Goal: Information Seeking & Learning: Learn about a topic

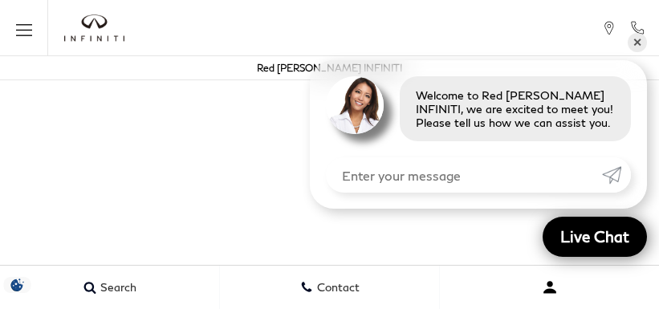
click at [522, 304] on button "Open user profile menu" at bounding box center [549, 287] width 219 height 40
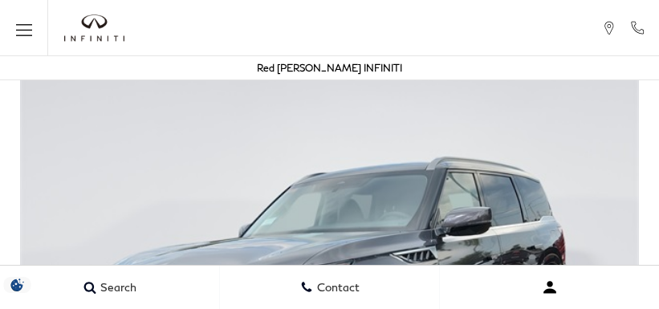
click at [602, 304] on button "Open user profile menu" at bounding box center [549, 287] width 219 height 40
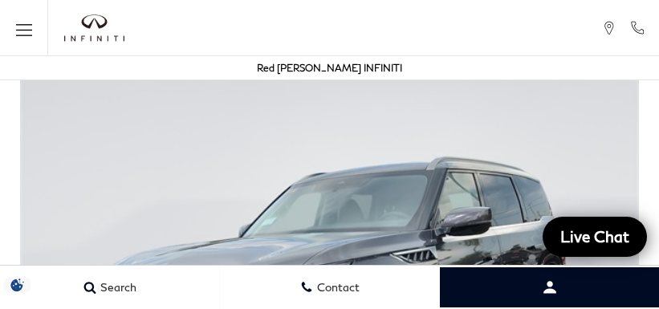
click at [602, 263] on img at bounding box center [329, 297] width 659 height 464
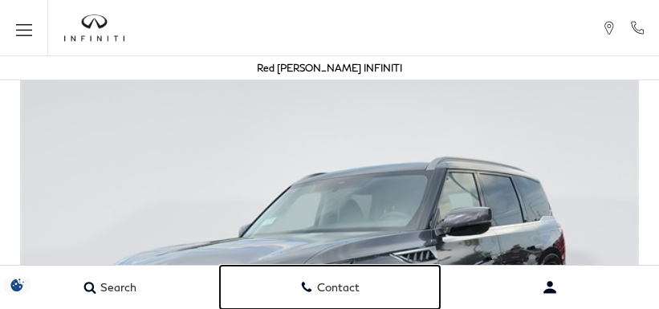
click at [361, 304] on link "Contact" at bounding box center [330, 287] width 220 height 43
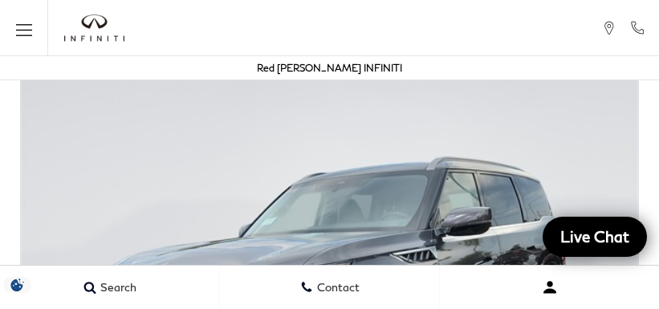
click at [522, 304] on button "Open user profile menu" at bounding box center [549, 287] width 219 height 40
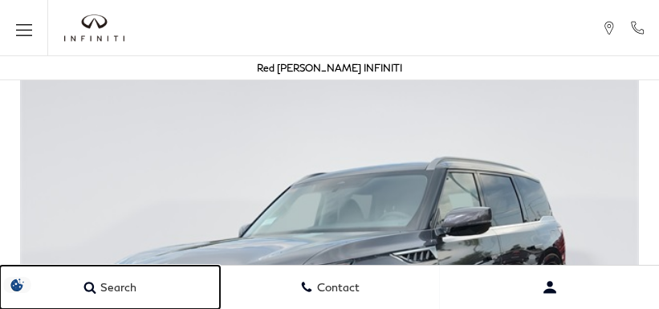
click at [80, 271] on link "Search" at bounding box center [110, 287] width 220 height 43
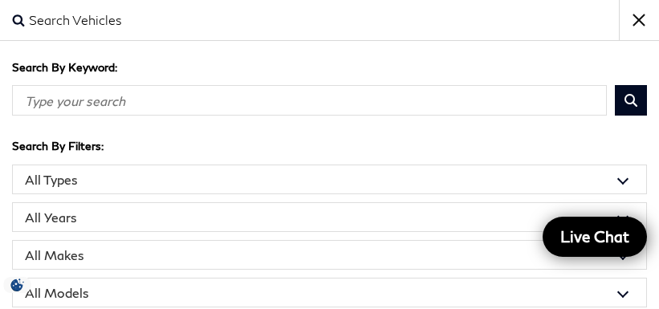
click at [273, 111] on input "Search By Keyword" at bounding box center [309, 100] width 595 height 31
click at [442, 279] on select "All Models 2 Series 2500 Acadia Accord Atlas CT5 CX-5 Discovery Sport Edge Expl…" at bounding box center [329, 293] width 635 height 30
